Goal: Answer question/provide support: Share knowledge or assist other users

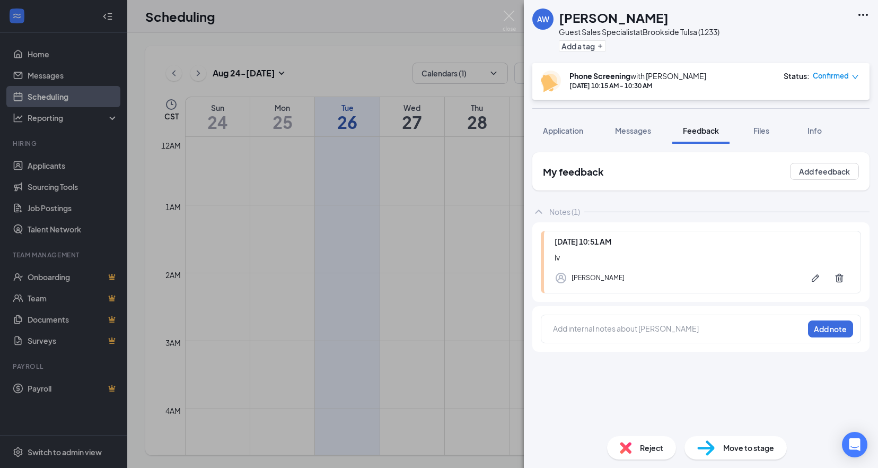
scroll to position [521, 0]
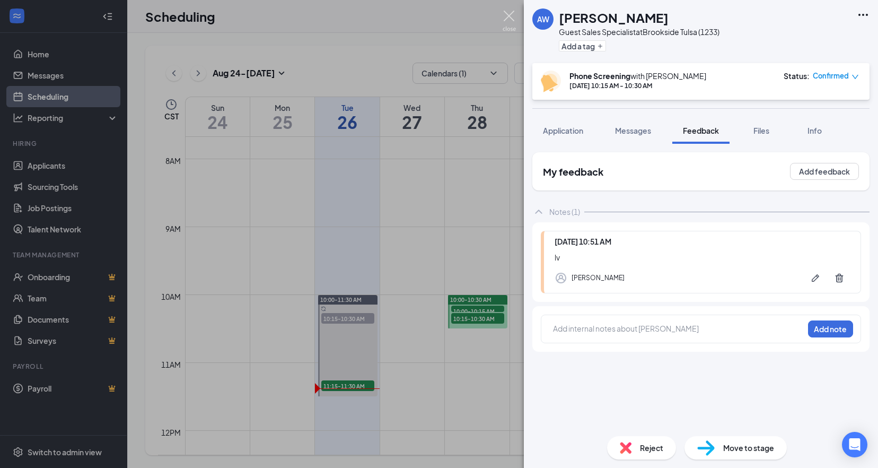
click at [511, 15] on img at bounding box center [509, 21] width 13 height 21
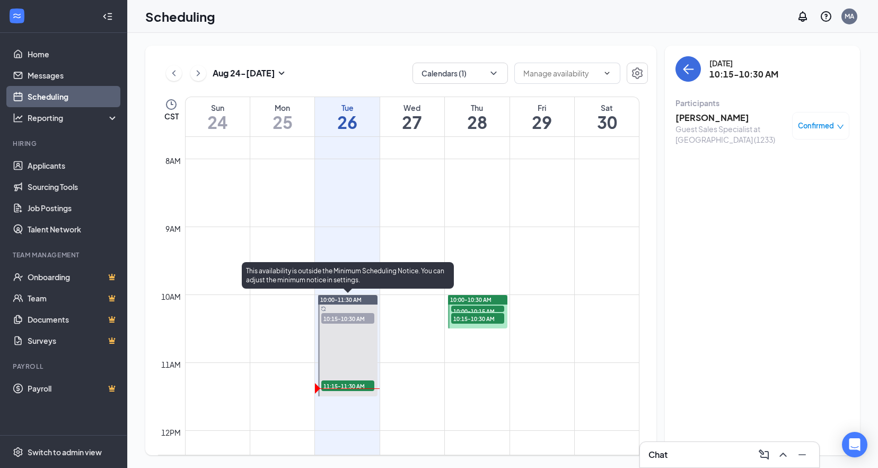
click at [363, 382] on span "11:15-11:30 AM" at bounding box center [347, 385] width 53 height 11
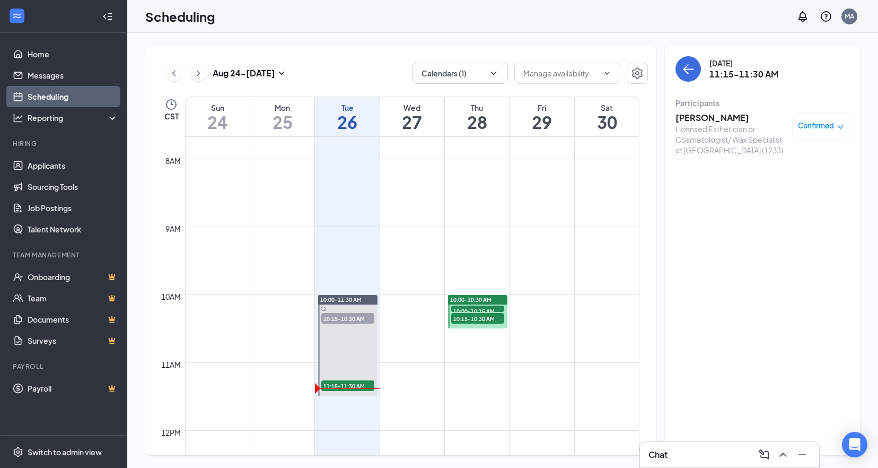
click at [714, 117] on h3 "[PERSON_NAME]" at bounding box center [731, 118] width 111 height 12
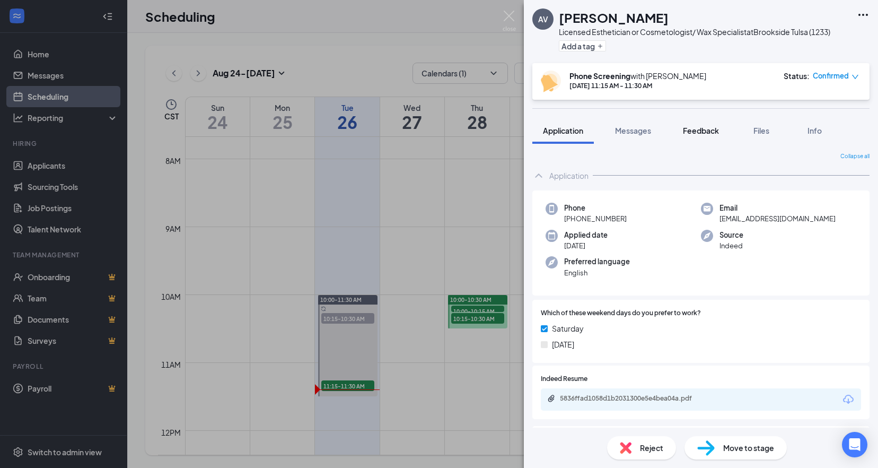
click at [710, 136] on button "Feedback" at bounding box center [700, 130] width 57 height 27
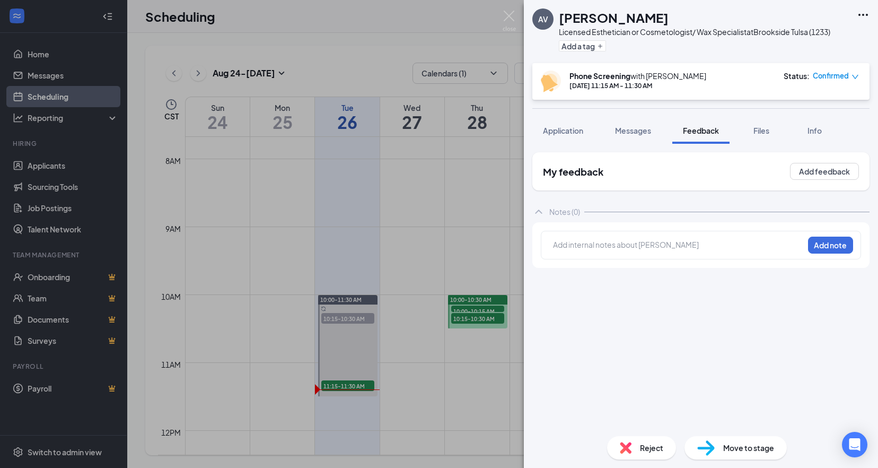
click at [633, 240] on div at bounding box center [679, 244] width 250 height 11
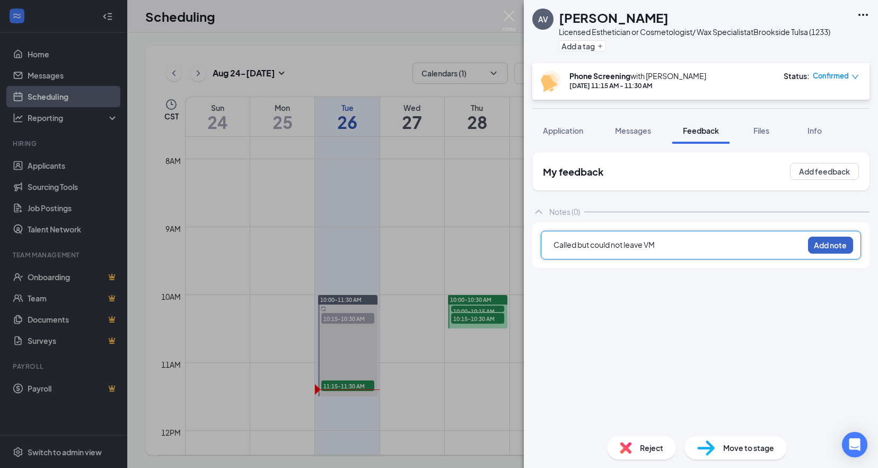
click at [841, 248] on button "Add note" at bounding box center [830, 245] width 45 height 17
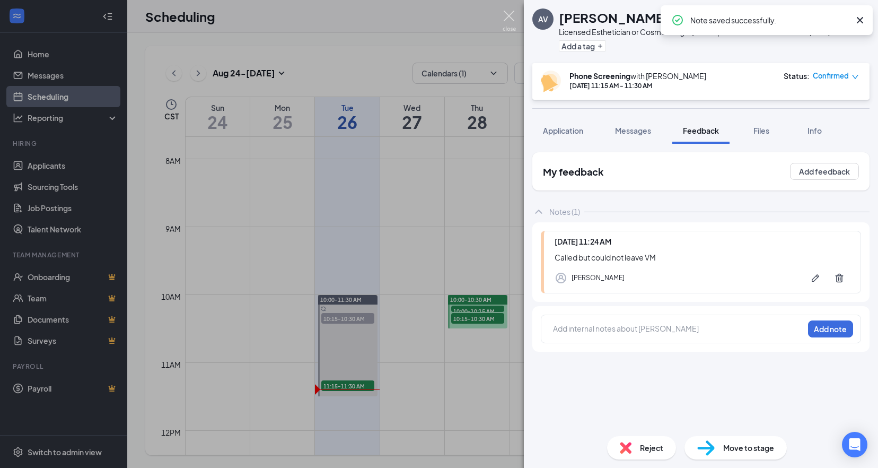
click at [509, 14] on img at bounding box center [509, 21] width 13 height 21
